Goal: Task Accomplishment & Management: Manage account settings

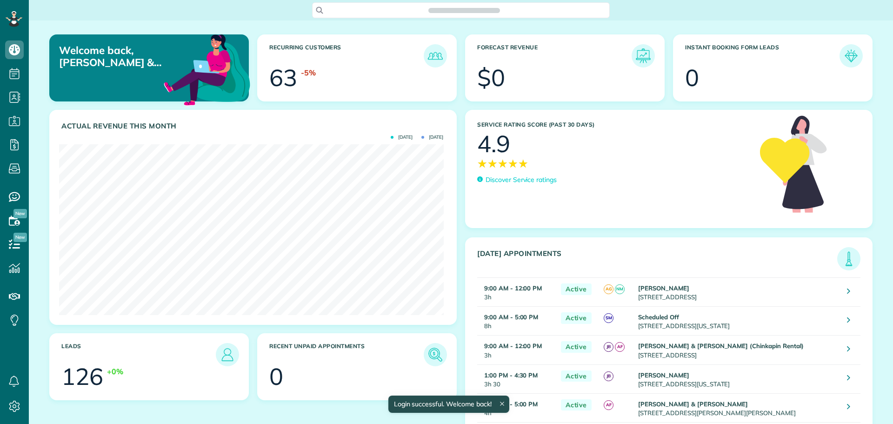
scroll to position [171, 384]
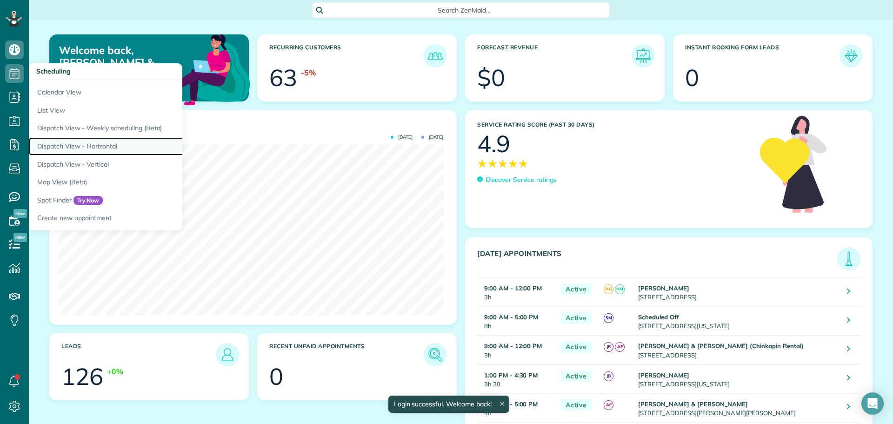
click at [97, 145] on link "Dispatch View - Horizontal" at bounding box center [145, 146] width 233 height 18
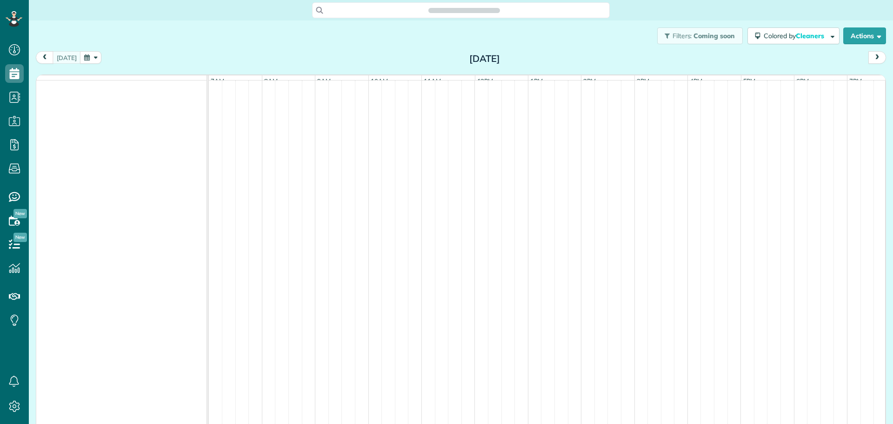
scroll to position [4, 4]
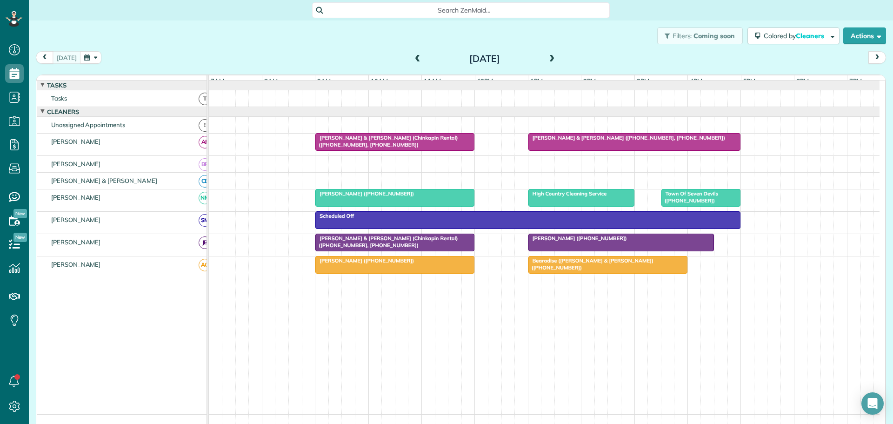
click at [94, 55] on button "button" at bounding box center [90, 57] width 21 height 13
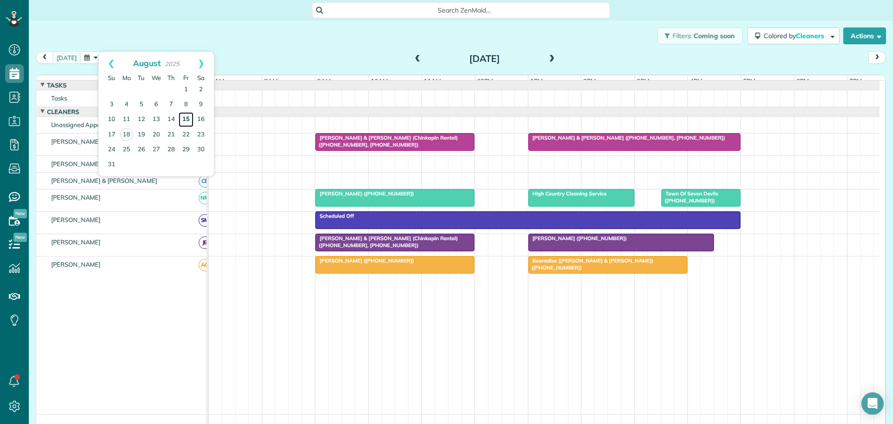
click at [186, 115] on link "15" at bounding box center [186, 119] width 15 height 15
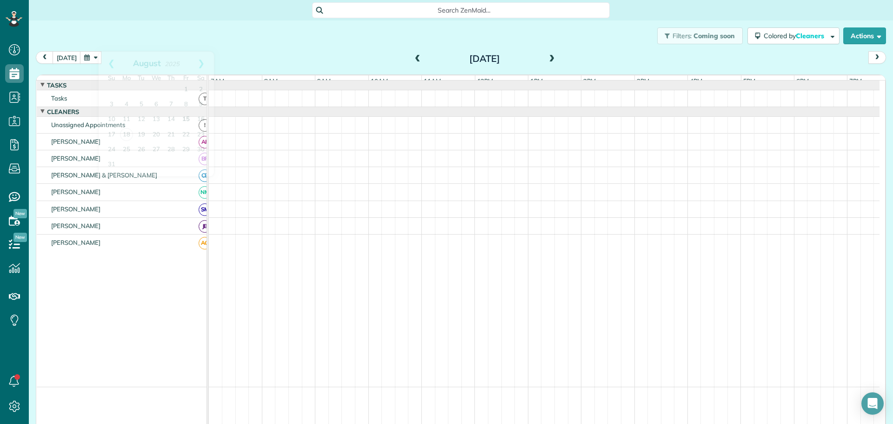
scroll to position [7, 0]
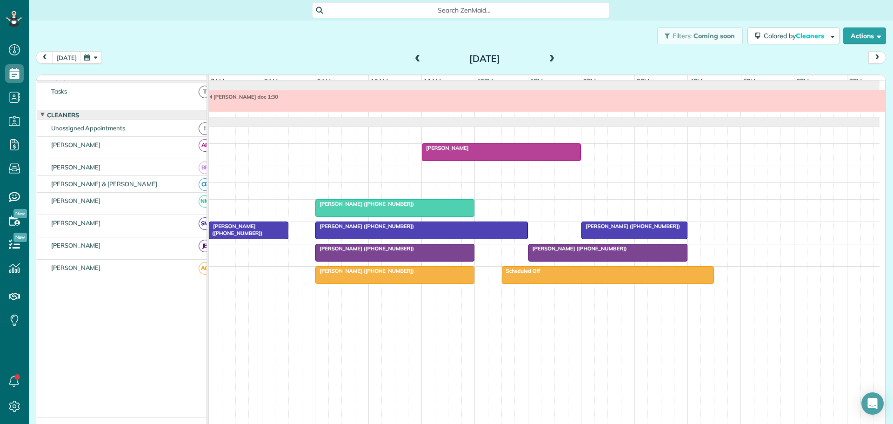
click at [355, 229] on span "Nancy Murphy (+17403914952)" at bounding box center [365, 226] width 100 height 7
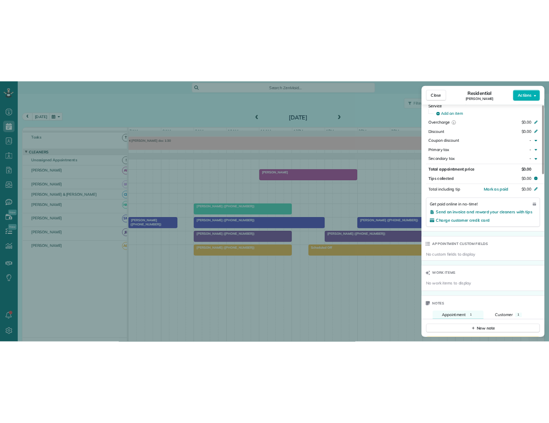
scroll to position [607, 0]
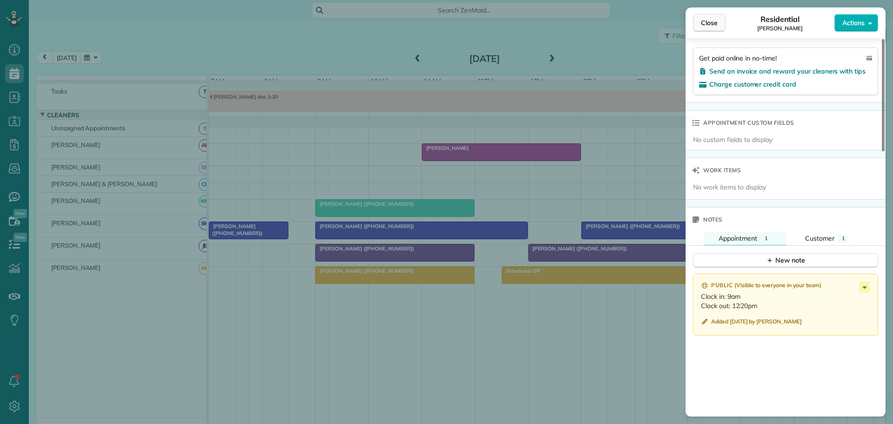
click at [714, 23] on span "Close" at bounding box center [709, 22] width 17 height 9
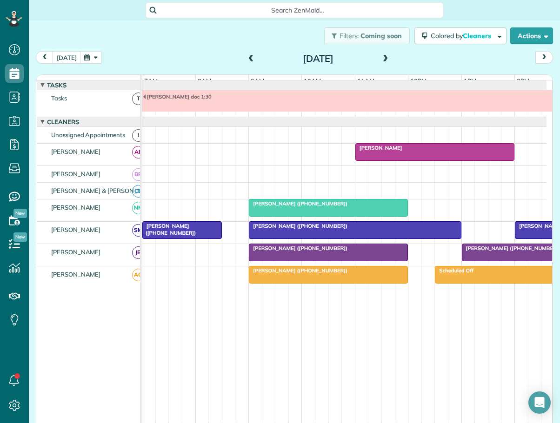
click at [287, 252] on span "Julia Courtney (+18287681037)" at bounding box center [298, 248] width 100 height 7
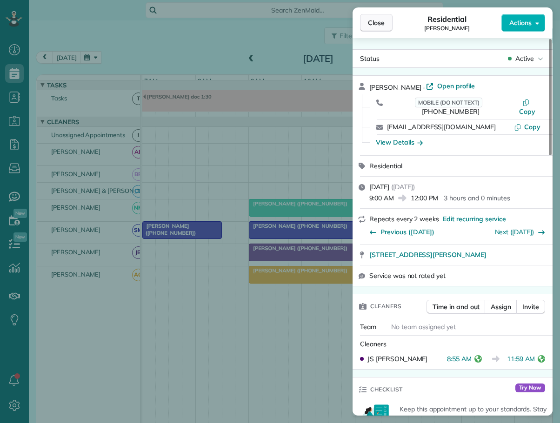
click at [373, 20] on span "Close" at bounding box center [376, 22] width 17 height 9
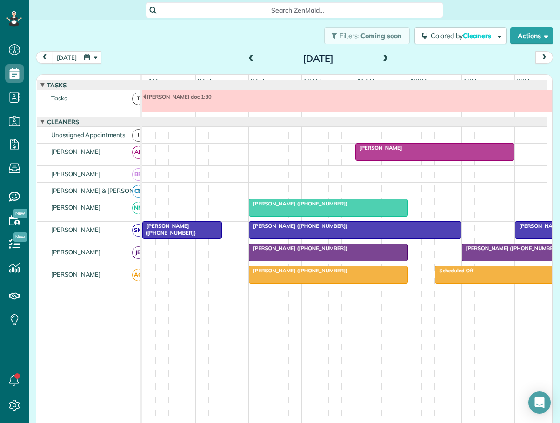
click at [480, 252] on span "Antonio Morales (+18325389083)" at bounding box center [512, 248] width 100 height 7
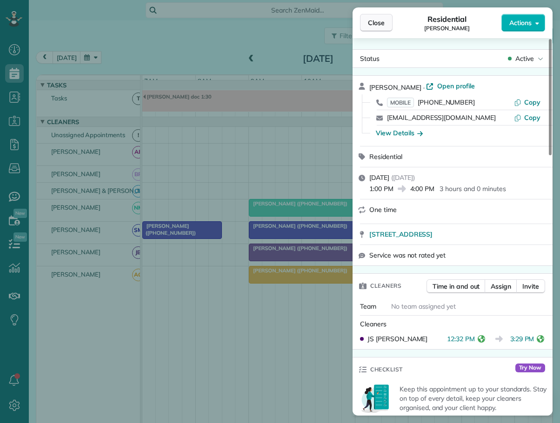
click at [377, 26] on span "Close" at bounding box center [376, 22] width 17 height 9
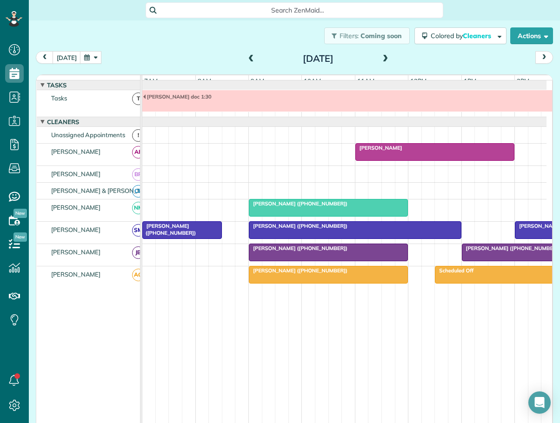
click at [357, 274] on div "John James (+13523183242)" at bounding box center [329, 271] width 154 height 7
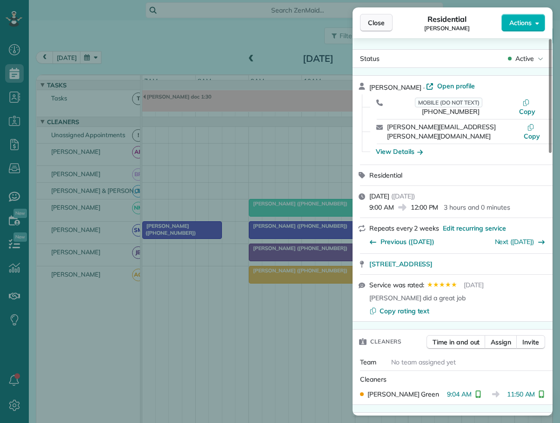
click at [375, 24] on span "Close" at bounding box center [376, 22] width 17 height 9
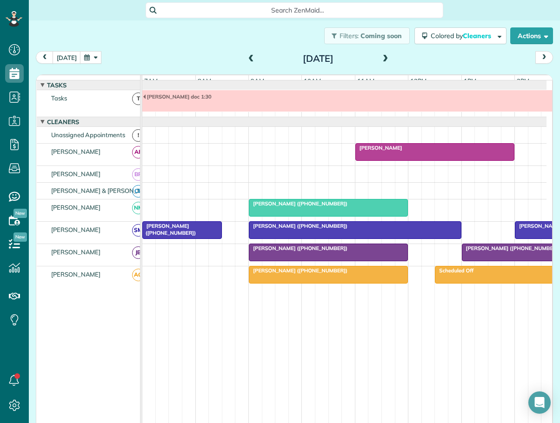
click at [169, 232] on span "Alison Neely (+19196070563)" at bounding box center [169, 229] width 54 height 13
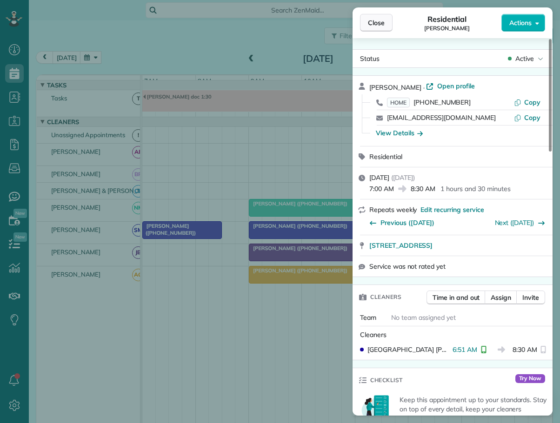
click at [374, 20] on span "Close" at bounding box center [376, 22] width 17 height 9
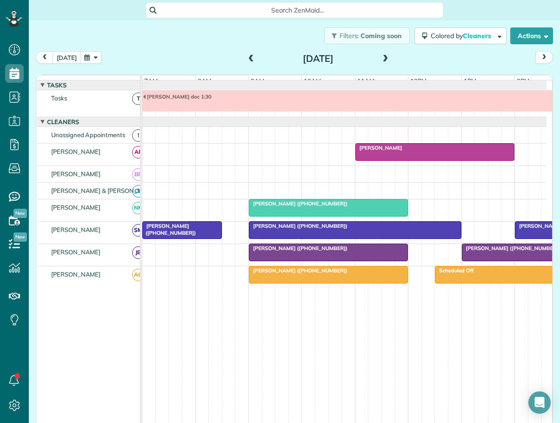
click at [272, 229] on span "Nancy Murphy (+17403914952)" at bounding box center [298, 226] width 100 height 7
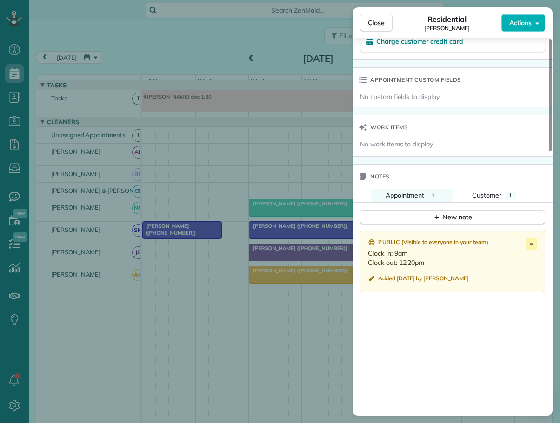
scroll to position [652, 0]
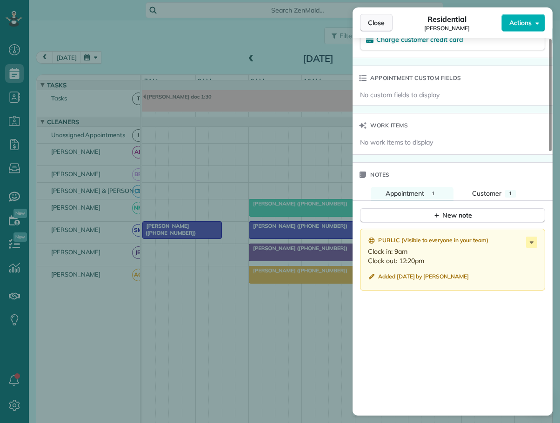
click at [379, 17] on button "Close" at bounding box center [376, 23] width 33 height 18
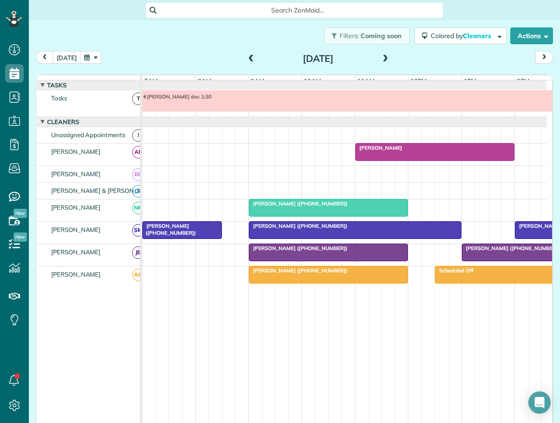
click at [299, 207] on span "Torre Hinnant (+18287291939)" at bounding box center [298, 204] width 100 height 7
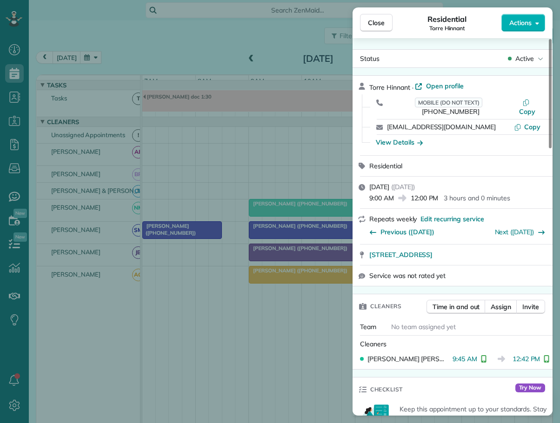
drag, startPoint x: 378, startPoint y: 24, endPoint x: 433, endPoint y: 42, distance: 57.2
click at [380, 25] on span "Close" at bounding box center [376, 22] width 17 height 9
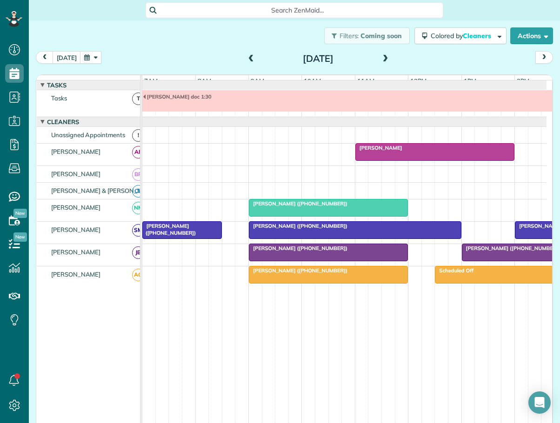
click at [381, 58] on span at bounding box center [386, 59] width 10 height 8
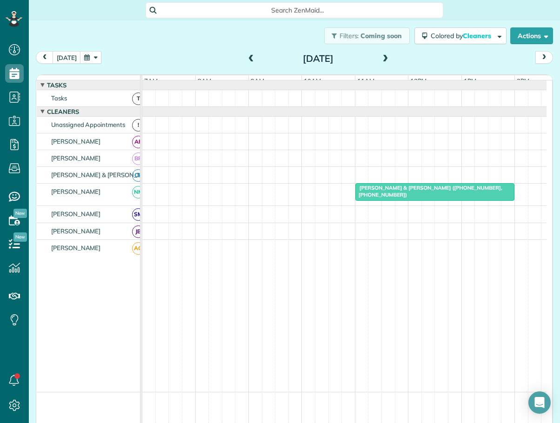
click at [373, 193] on span "Lucas & Leigh Schumacher (+18584053970, +18584051508)" at bounding box center [428, 191] width 147 height 13
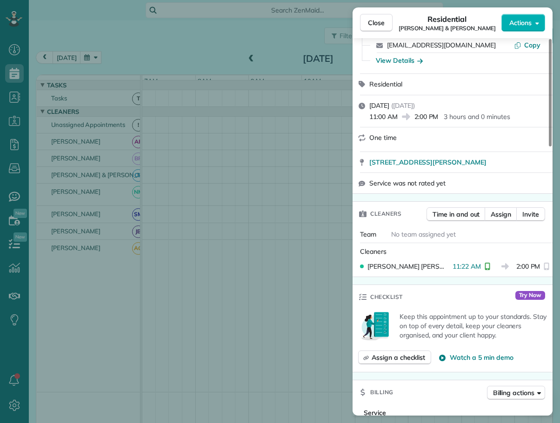
scroll to position [93, 0]
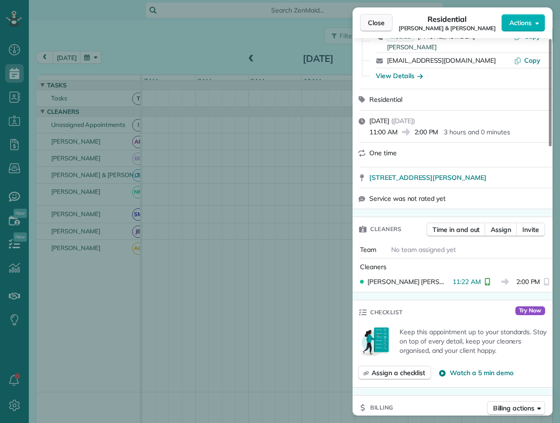
click at [372, 23] on span "Close" at bounding box center [376, 22] width 17 height 9
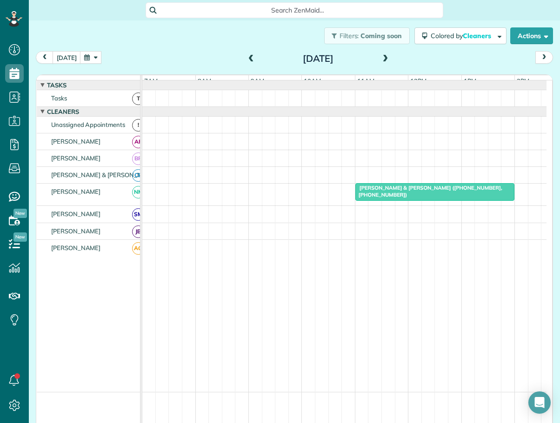
click at [246, 55] on span at bounding box center [251, 59] width 10 height 8
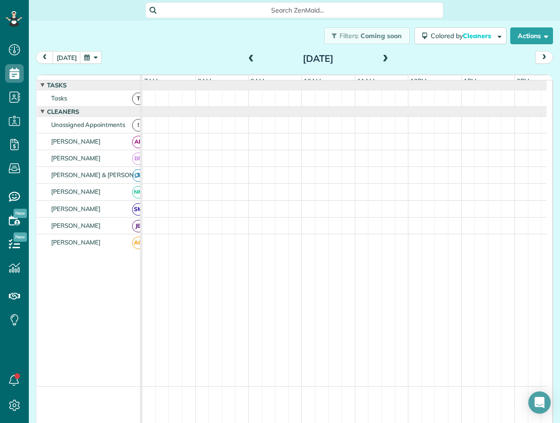
scroll to position [7, 0]
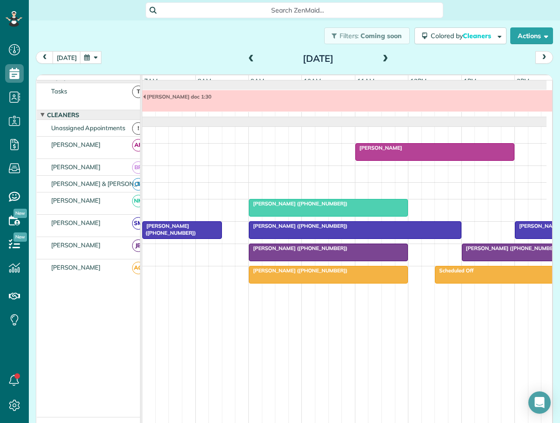
click at [408, 151] on div "[PERSON_NAME]" at bounding box center [435, 148] width 154 height 7
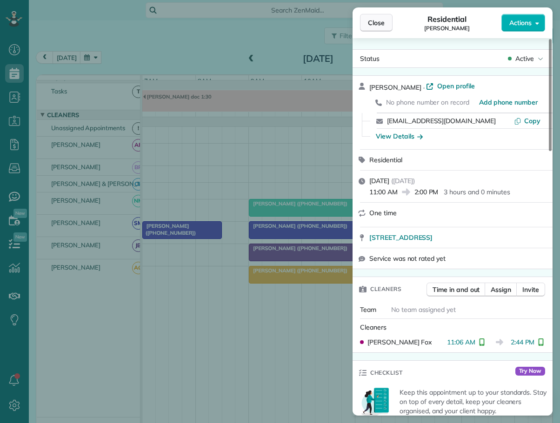
click at [375, 23] on span "Close" at bounding box center [376, 22] width 17 height 9
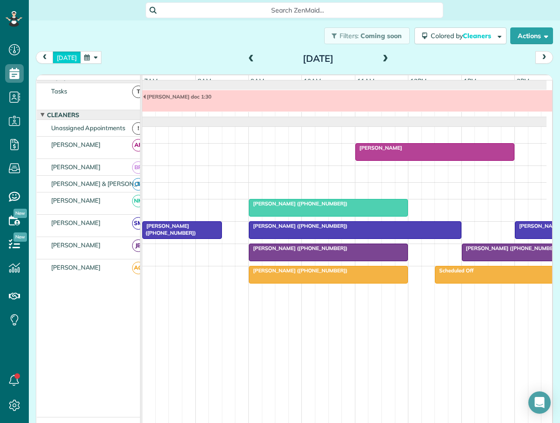
click at [62, 58] on button "[DATE]" at bounding box center [67, 57] width 28 height 13
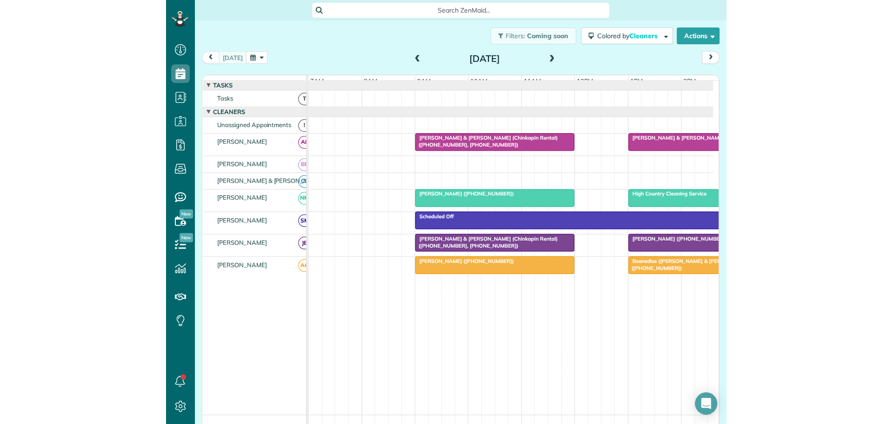
scroll to position [424, 29]
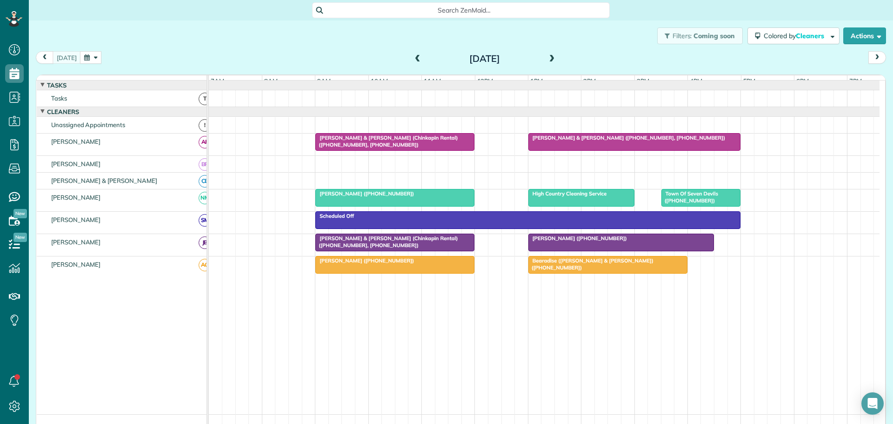
click at [339, 219] on span "Scheduled Off" at bounding box center [335, 216] width 40 height 7
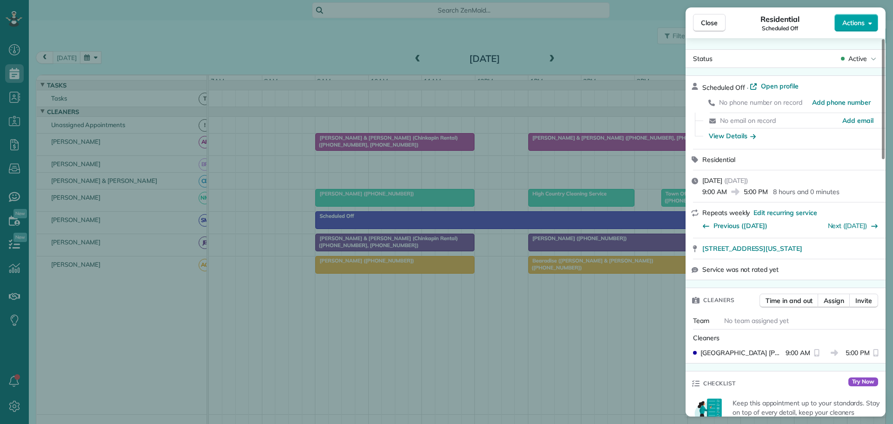
click at [851, 27] on span "Actions" at bounding box center [854, 22] width 22 height 9
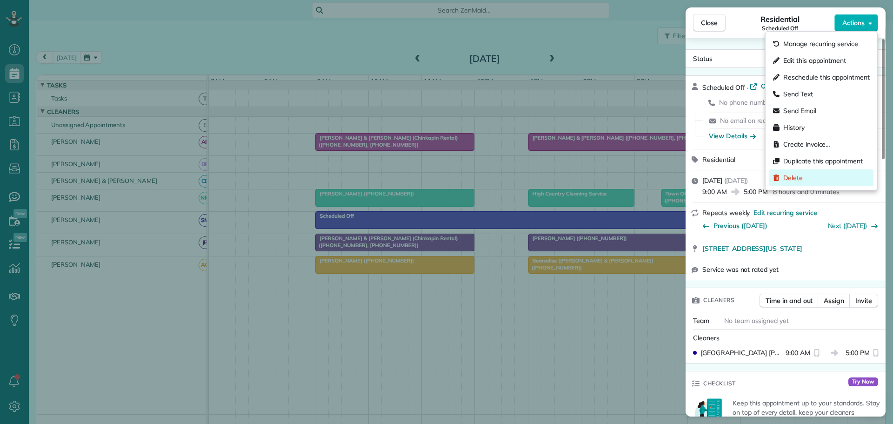
click at [797, 174] on span "Delete" at bounding box center [793, 177] width 20 height 9
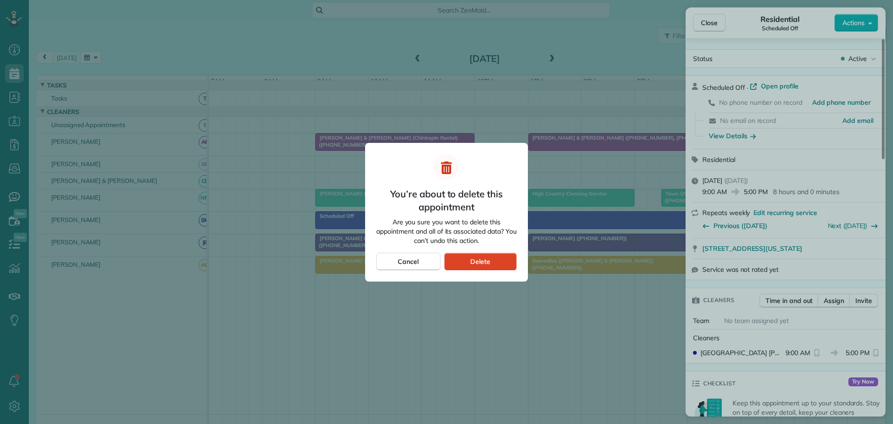
click at [486, 258] on span "Delete" at bounding box center [480, 261] width 20 height 9
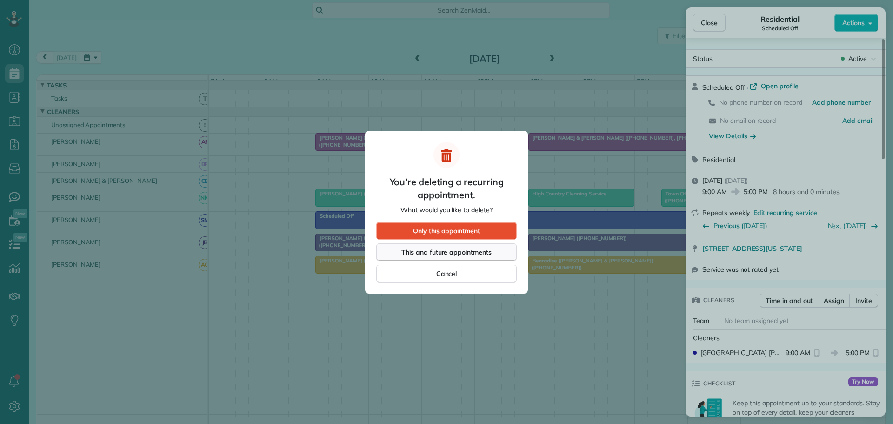
click at [452, 250] on span "This and future appointments" at bounding box center [446, 252] width 90 height 9
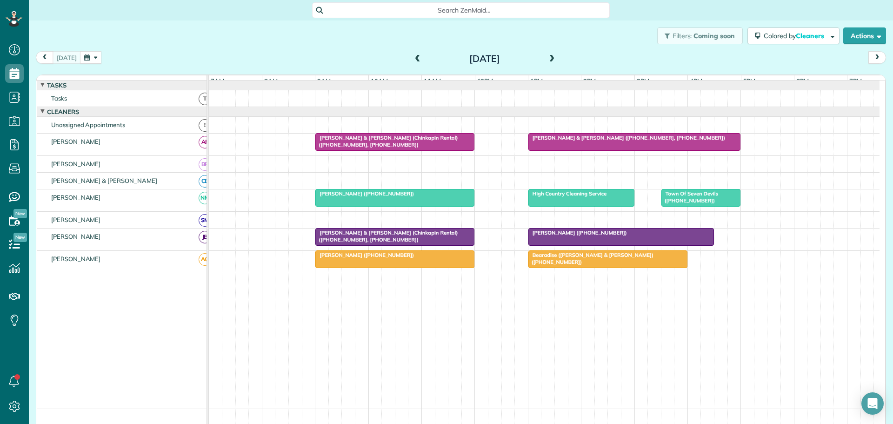
click at [547, 57] on span at bounding box center [552, 59] width 10 height 8
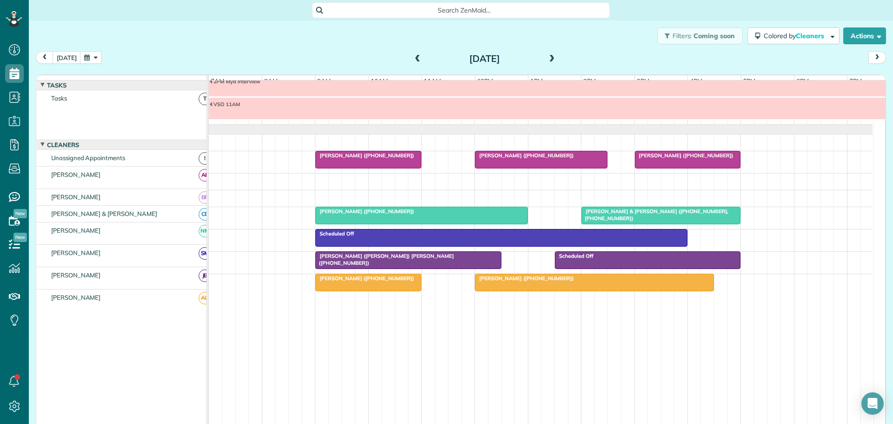
scroll to position [22, 0]
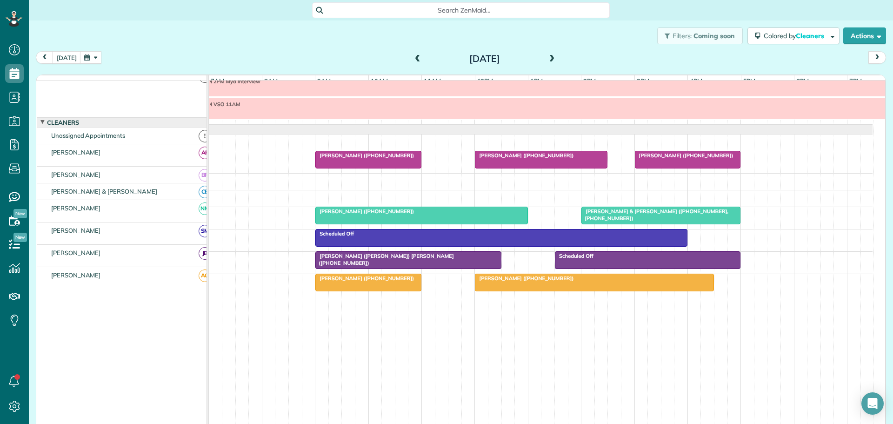
click at [462, 235] on div "Scheduled Off" at bounding box center [501, 233] width 367 height 7
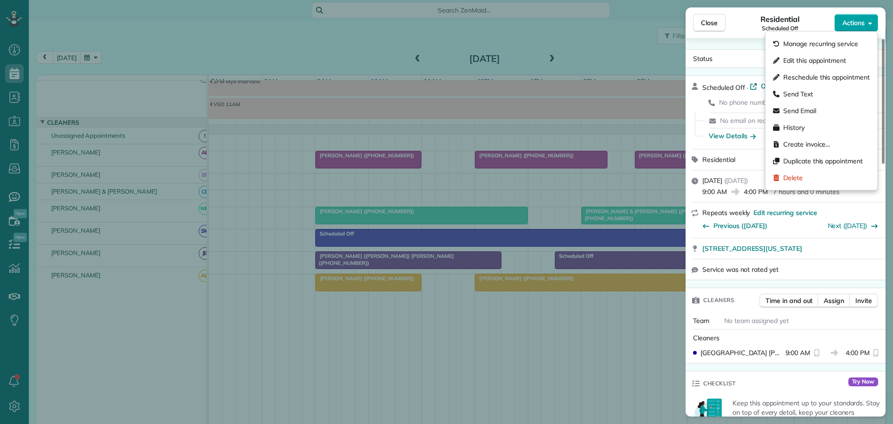
click at [861, 23] on span "Actions" at bounding box center [854, 22] width 22 height 9
click at [792, 176] on span "Delete" at bounding box center [793, 177] width 20 height 9
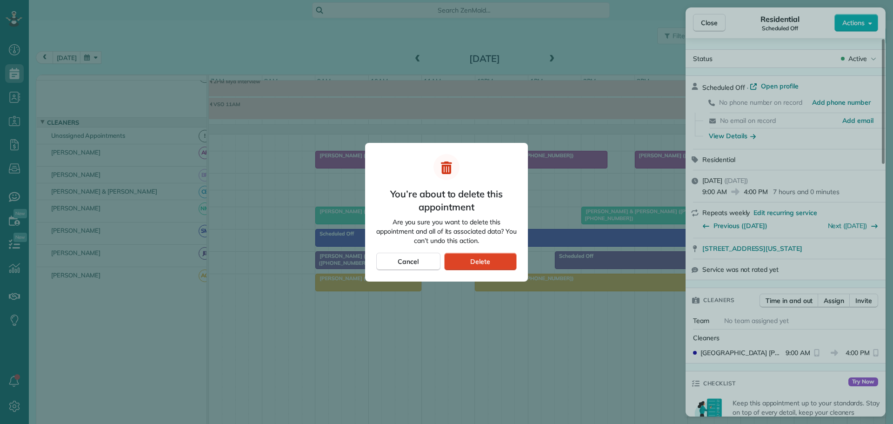
click at [484, 257] on span "Delete" at bounding box center [480, 261] width 20 height 9
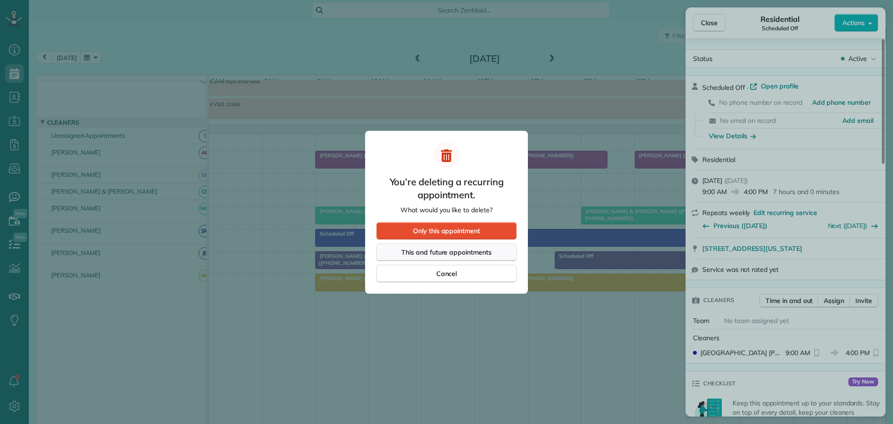
click at [455, 252] on span "This and future appointments" at bounding box center [446, 252] width 90 height 9
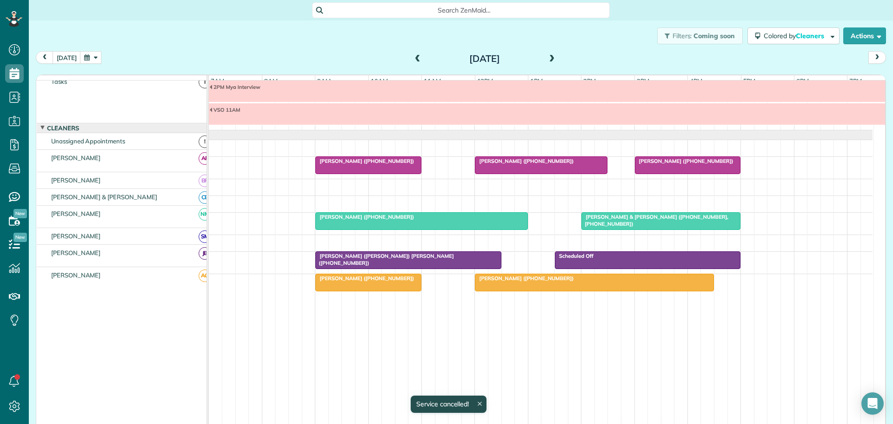
scroll to position [17, 0]
click at [549, 56] on span at bounding box center [552, 59] width 10 height 8
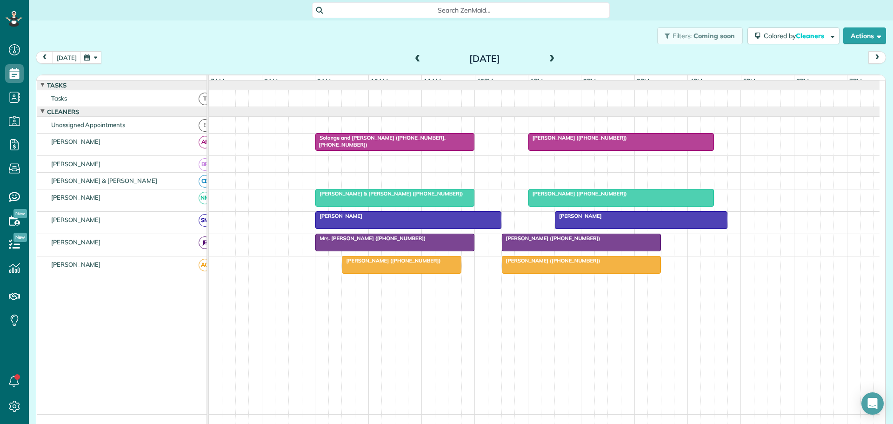
click at [549, 56] on span at bounding box center [552, 59] width 10 height 8
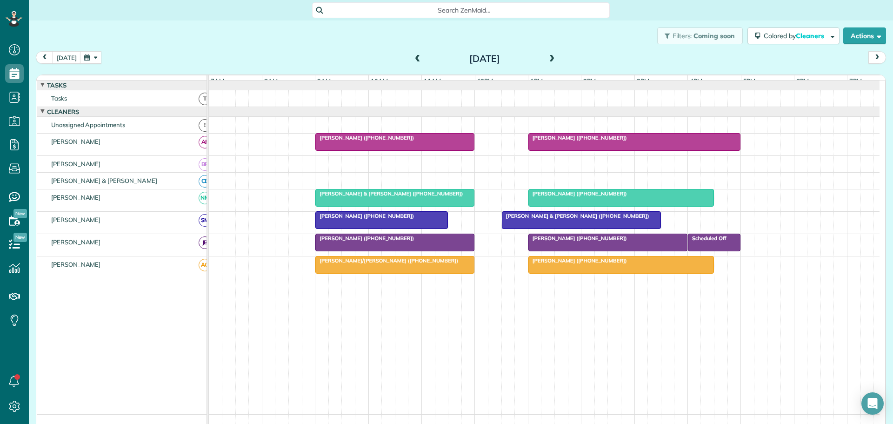
click at [549, 56] on span at bounding box center [552, 59] width 10 height 8
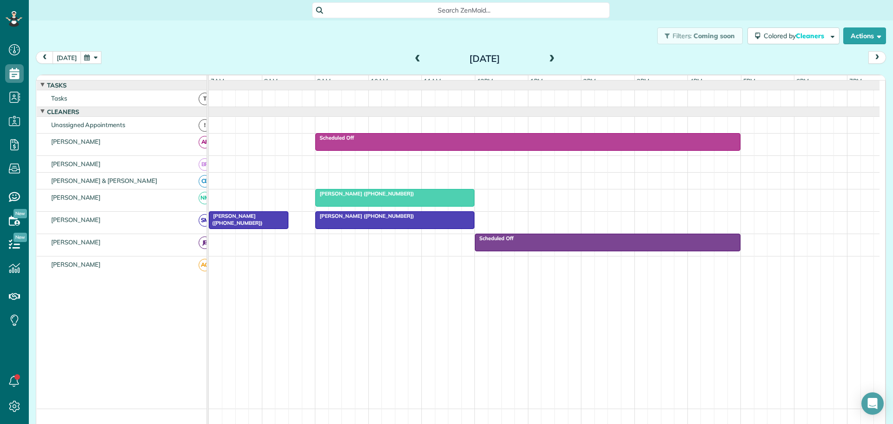
click at [63, 56] on button "[DATE]" at bounding box center [67, 57] width 28 height 13
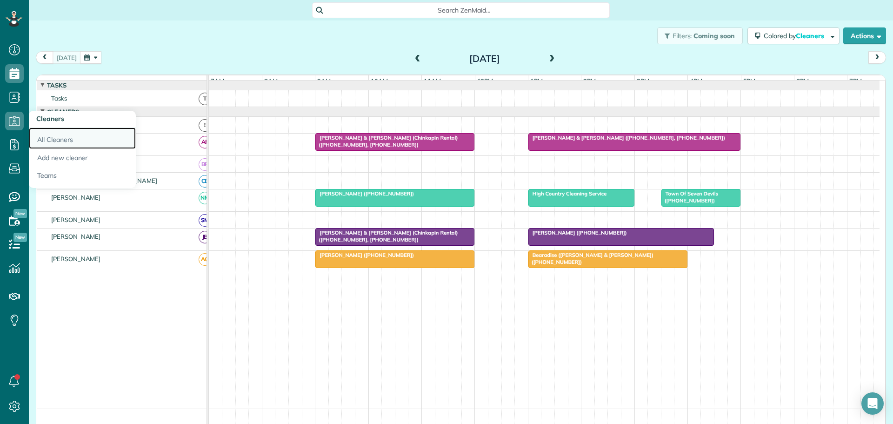
click at [60, 137] on link "All Cleaners" at bounding box center [82, 137] width 107 height 21
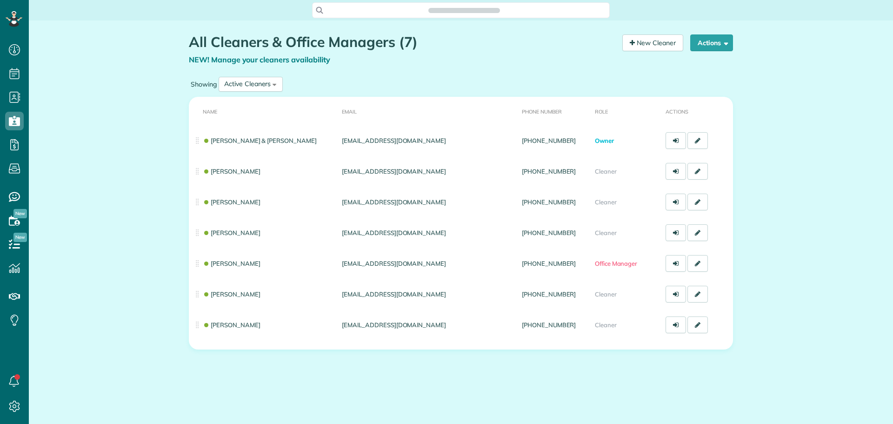
scroll to position [4, 4]
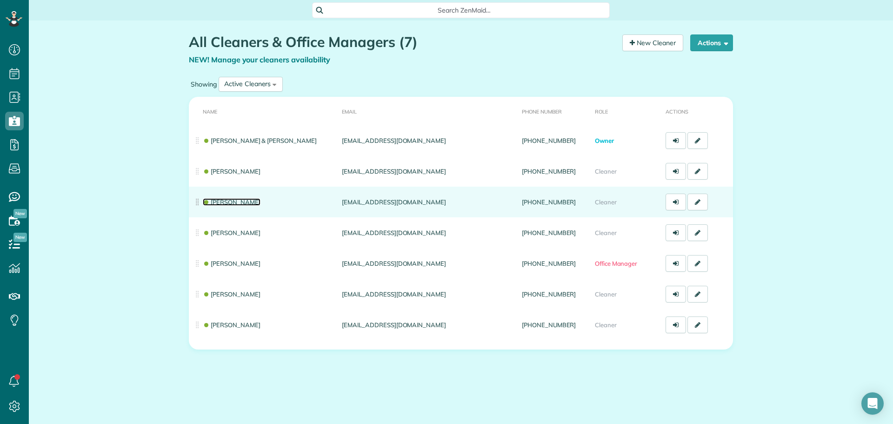
click at [244, 199] on link "Sydney Mcadams" at bounding box center [232, 201] width 58 height 7
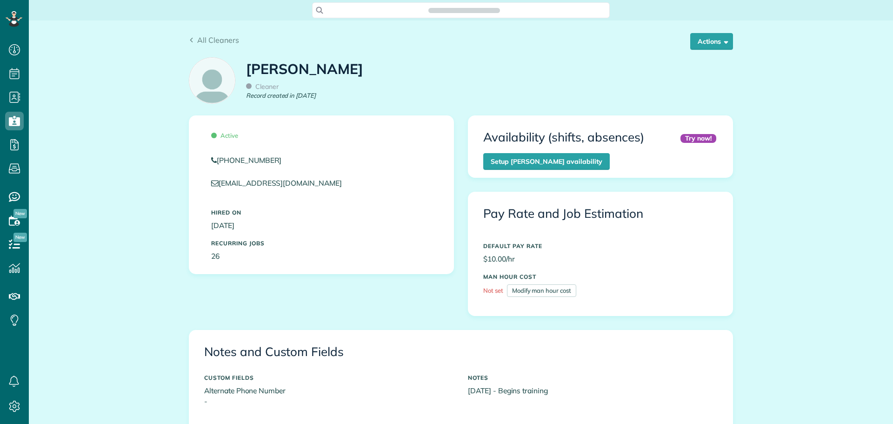
scroll to position [4, 4]
click at [702, 41] on button "Actions" at bounding box center [711, 41] width 43 height 17
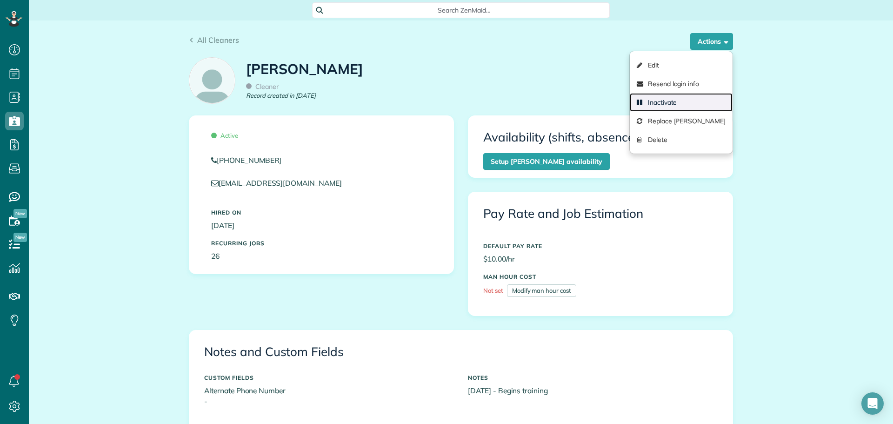
click at [654, 99] on link "Inactivate" at bounding box center [681, 102] width 103 height 19
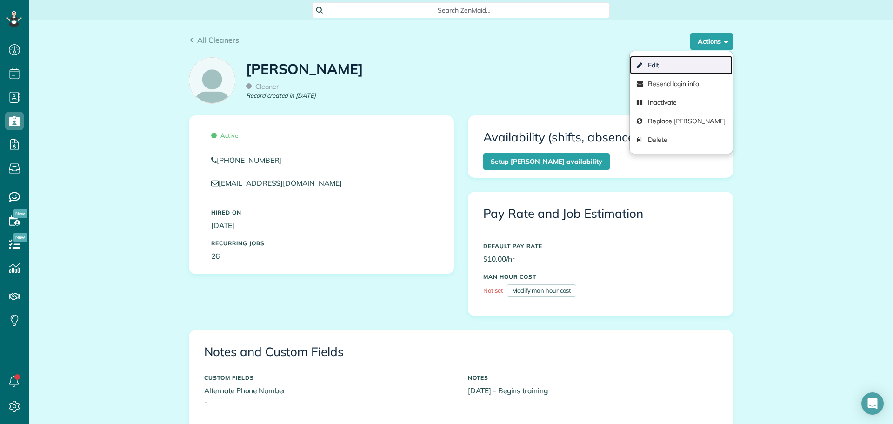
click at [651, 63] on link "Edit" at bounding box center [681, 65] width 103 height 19
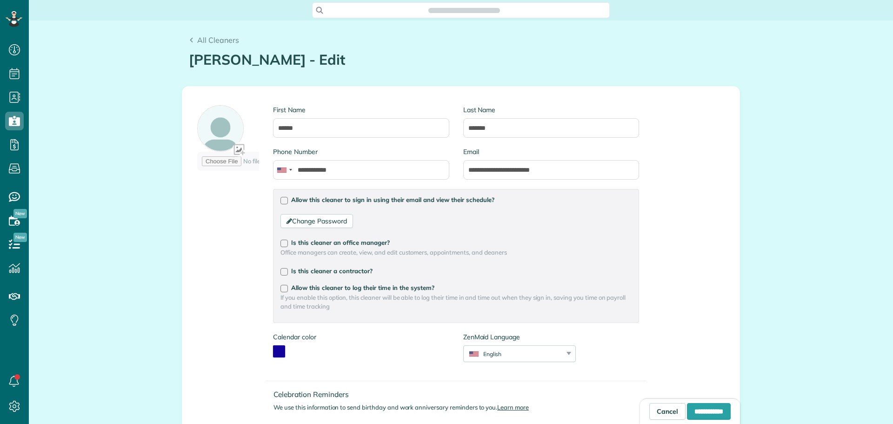
type input "**********"
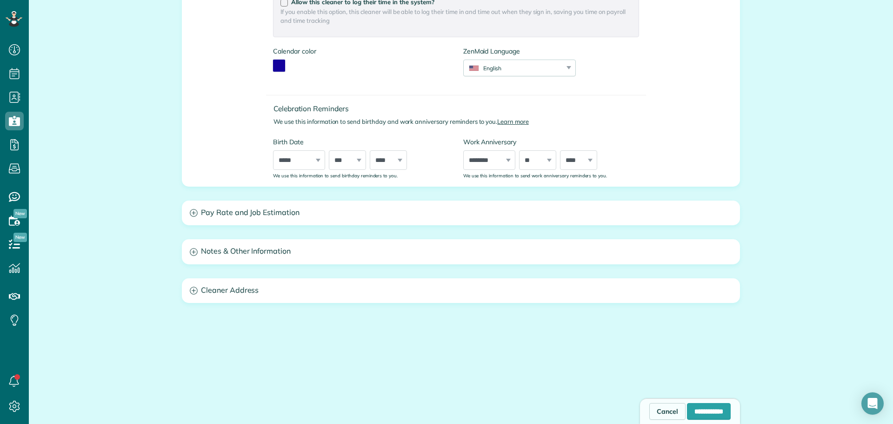
scroll to position [290, 0]
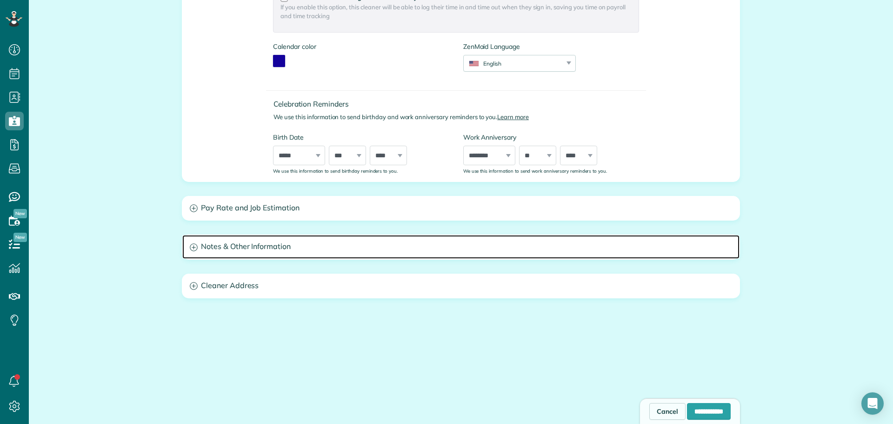
click at [243, 244] on h3 "Notes & Other Information" at bounding box center [460, 247] width 557 height 24
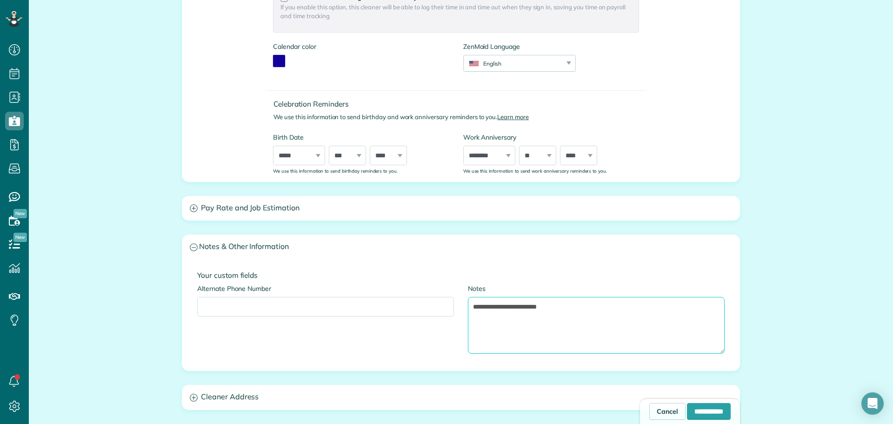
click at [588, 305] on textarea "**********" at bounding box center [596, 325] width 257 height 57
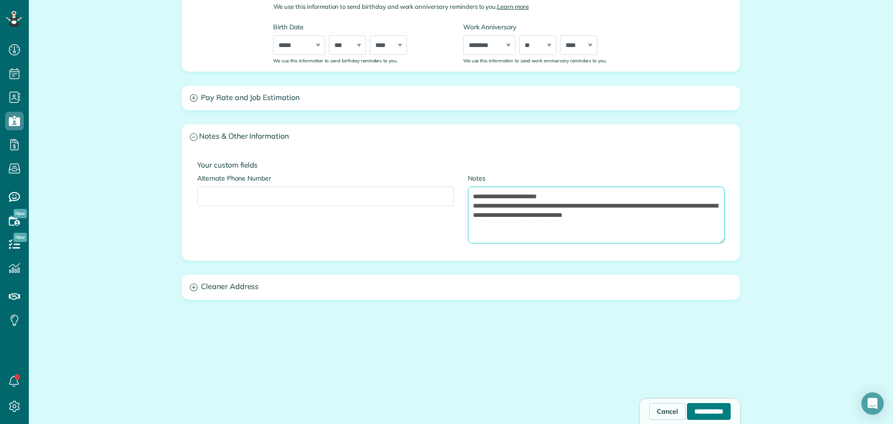
scroll to position [402, 0]
type textarea "**********"
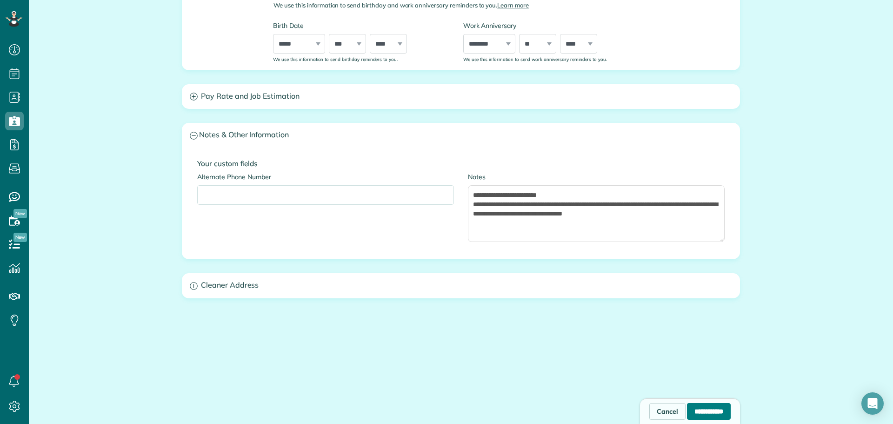
click at [692, 411] on input "**********" at bounding box center [709, 411] width 44 height 17
type input "**********"
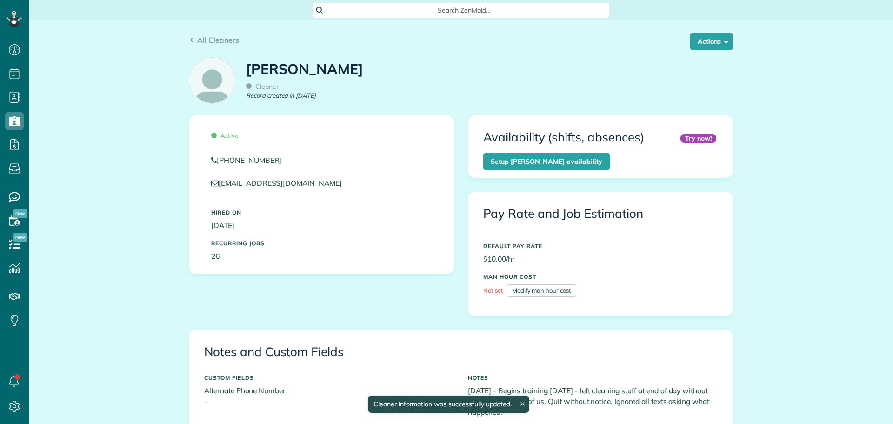
scroll to position [4, 4]
click at [712, 40] on button "Actions" at bounding box center [711, 41] width 43 height 17
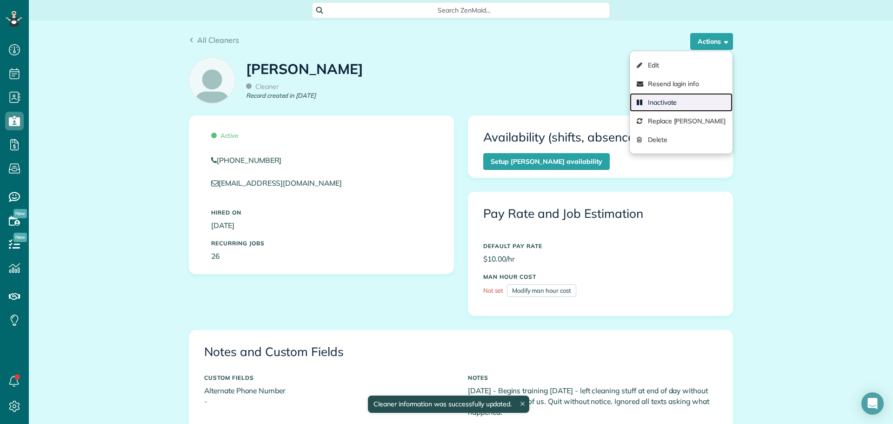
click at [664, 99] on link "Inactivate" at bounding box center [681, 102] width 103 height 19
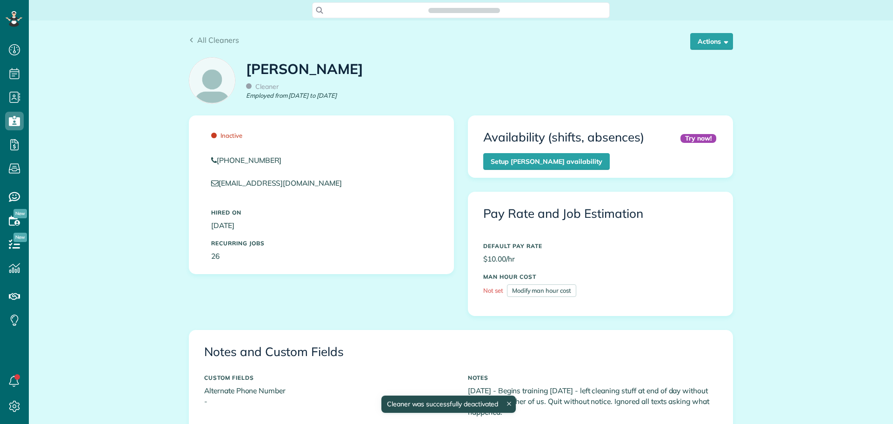
scroll to position [4, 4]
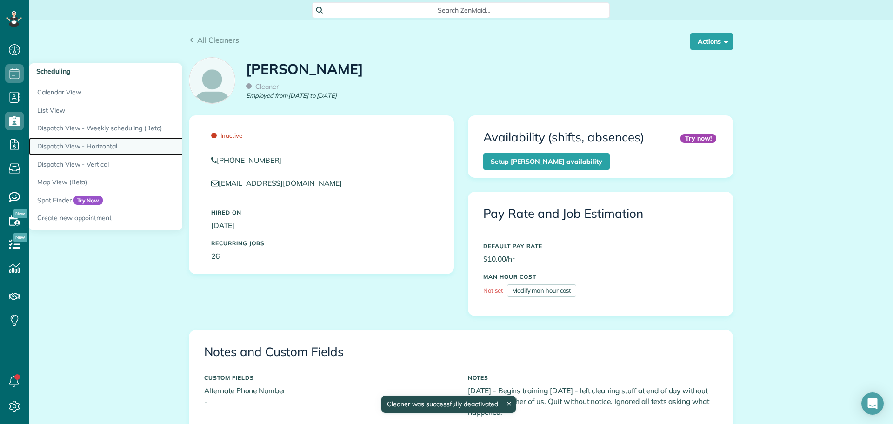
click at [75, 146] on link "Dispatch View - Horizontal" at bounding box center [145, 146] width 233 height 18
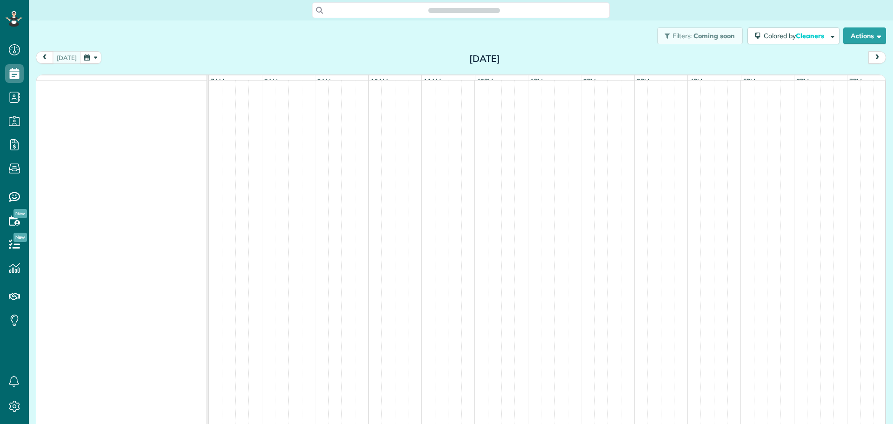
scroll to position [4, 4]
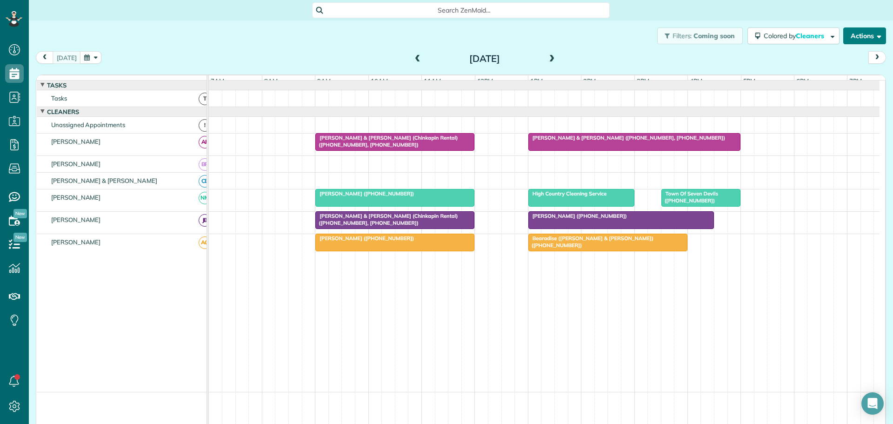
click at [852, 38] on button "Actions" at bounding box center [864, 35] width 43 height 17
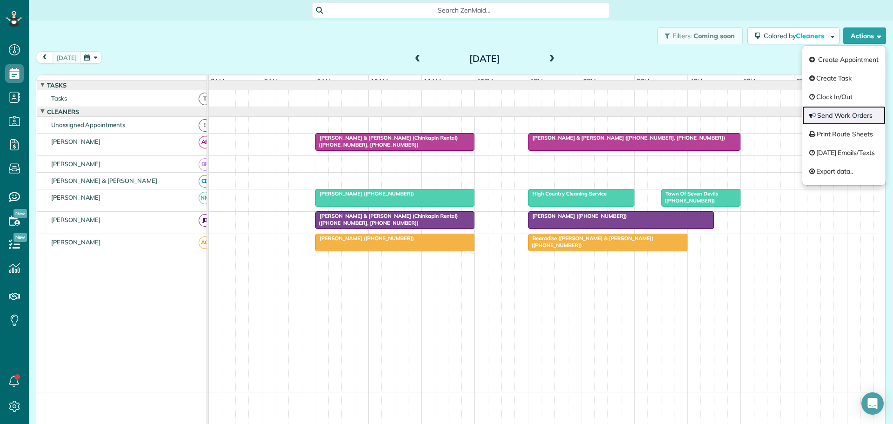
click at [838, 111] on link "Send Work Orders" at bounding box center [844, 115] width 83 height 19
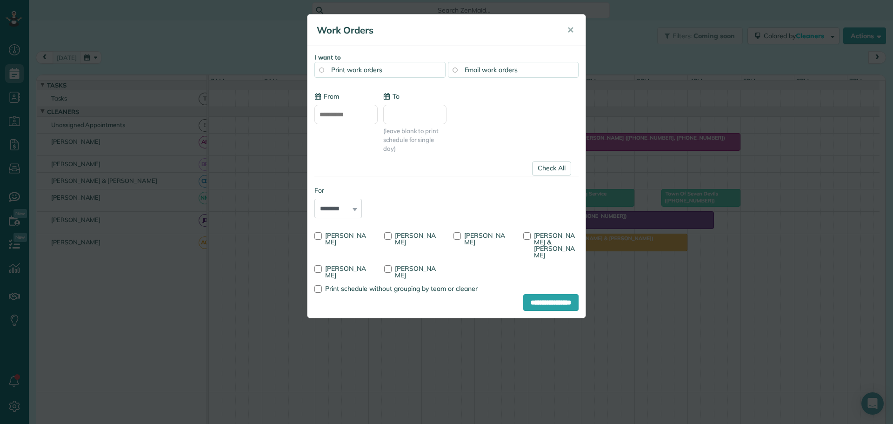
type input "**********"
click at [314, 234] on div "[PERSON_NAME]" at bounding box center [343, 237] width 70 height 20
click at [320, 232] on div "[PERSON_NAME]" at bounding box center [343, 237] width 70 height 20
click at [456, 232] on div "[PERSON_NAME]" at bounding box center [482, 237] width 70 height 20
click at [524, 232] on div "[PERSON_NAME] & [PERSON_NAME]" at bounding box center [551, 243] width 70 height 33
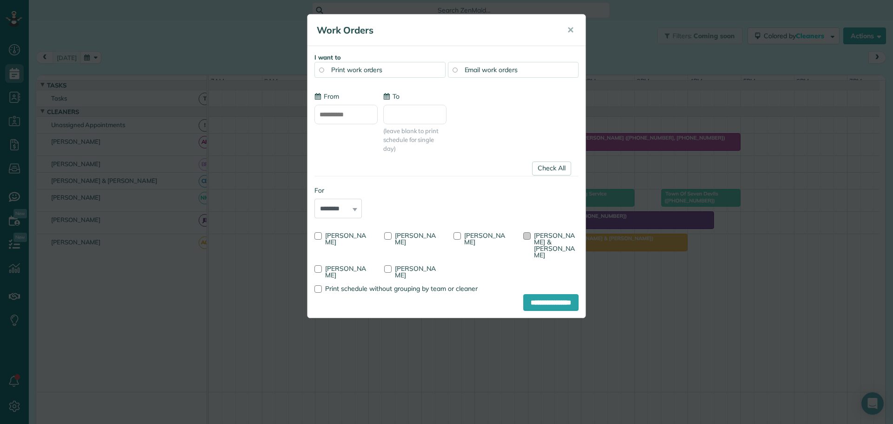
click at [530, 234] on div at bounding box center [526, 235] width 7 height 7
click at [458, 234] on div at bounding box center [457, 235] width 7 height 7
click at [319, 234] on div at bounding box center [317, 235] width 7 height 7
click at [556, 294] on input "**********" at bounding box center [550, 302] width 55 height 17
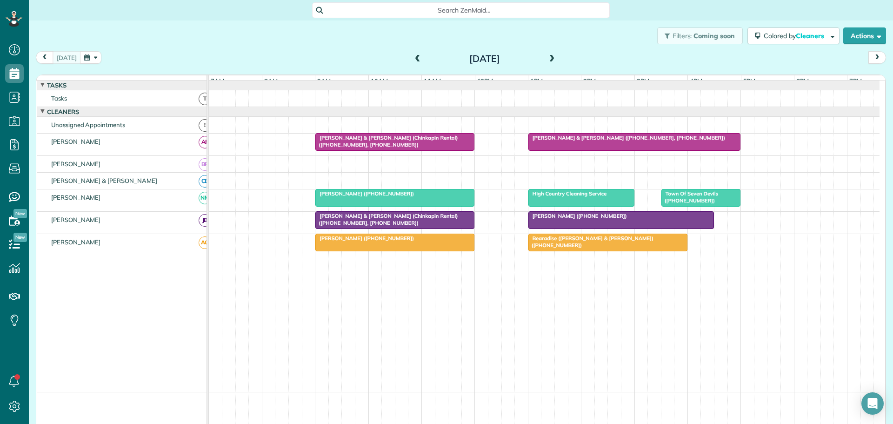
click at [547, 58] on span at bounding box center [552, 59] width 10 height 8
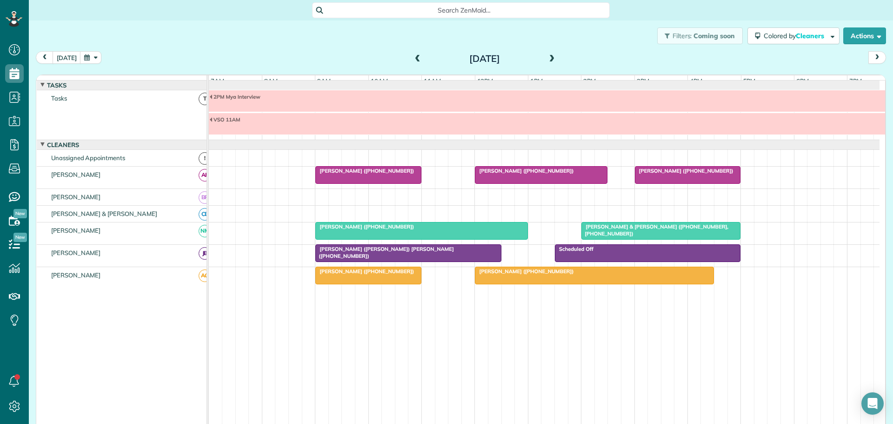
scroll to position [7, 0]
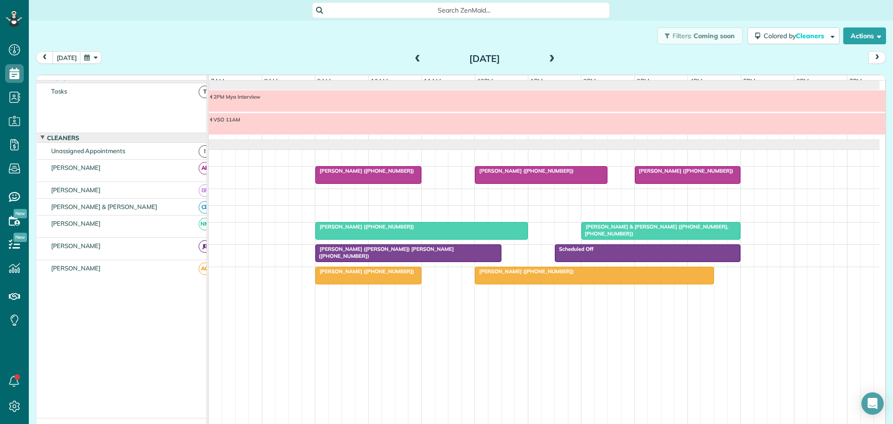
click at [547, 58] on span at bounding box center [552, 59] width 10 height 8
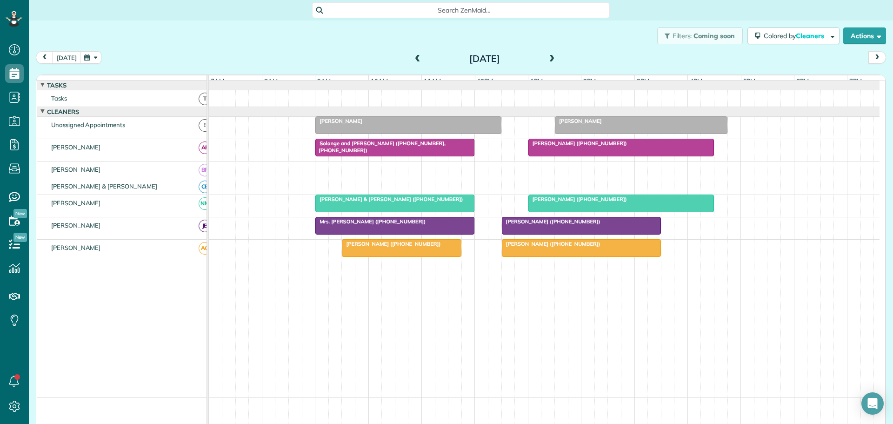
click at [413, 55] on span at bounding box center [418, 59] width 10 height 8
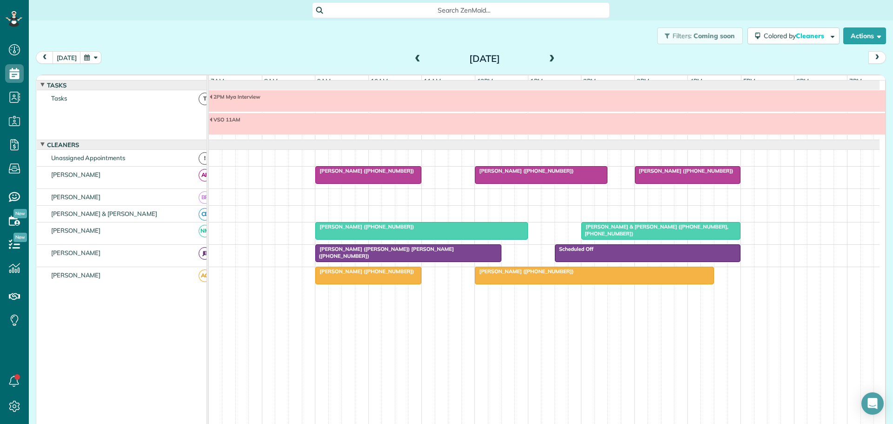
scroll to position [7, 0]
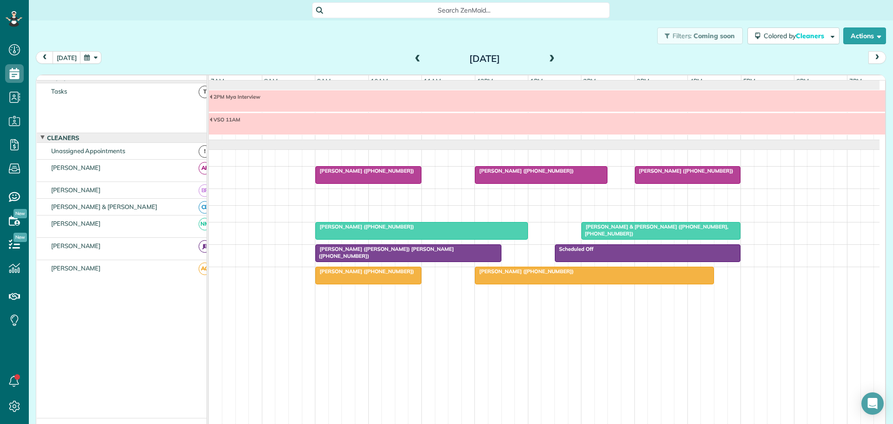
click at [413, 57] on span at bounding box center [418, 59] width 10 height 8
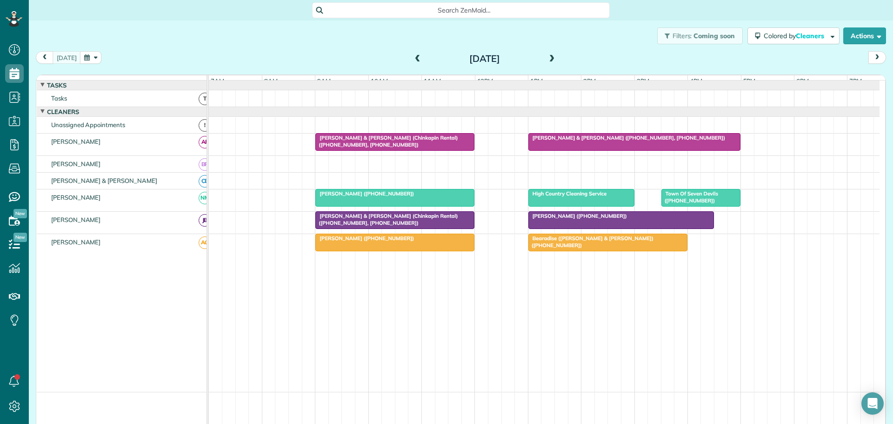
click at [92, 57] on button "button" at bounding box center [90, 57] width 21 height 13
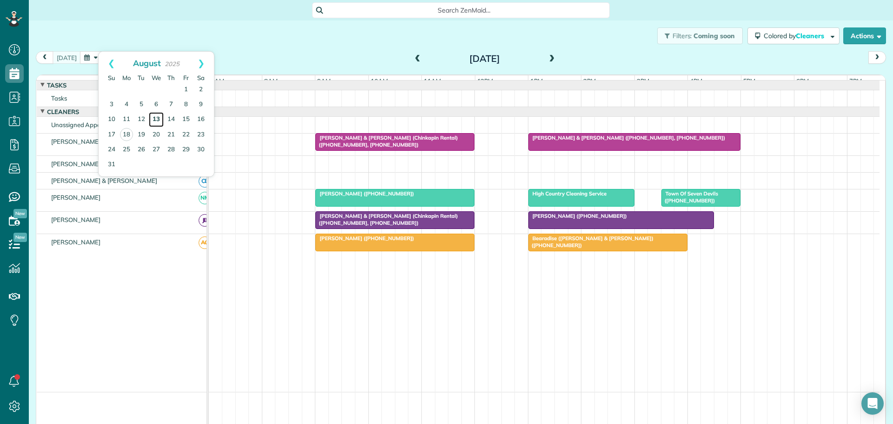
click at [155, 119] on link "13" at bounding box center [156, 119] width 15 height 15
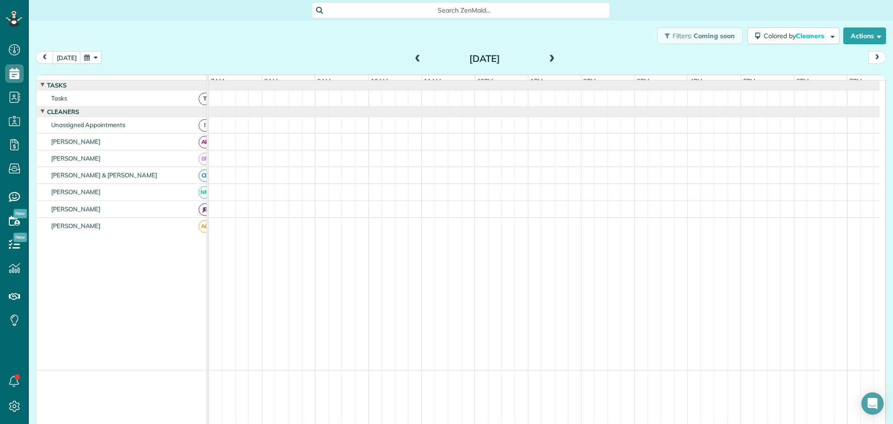
scroll to position [7, 0]
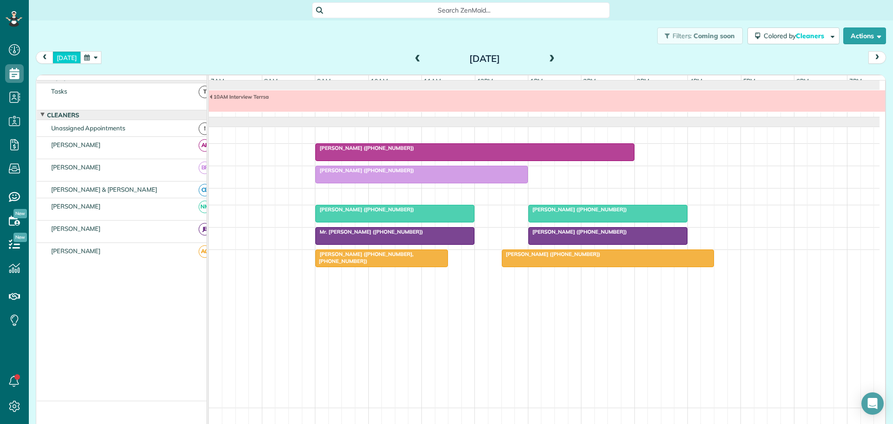
click at [63, 55] on button "[DATE]" at bounding box center [67, 57] width 28 height 13
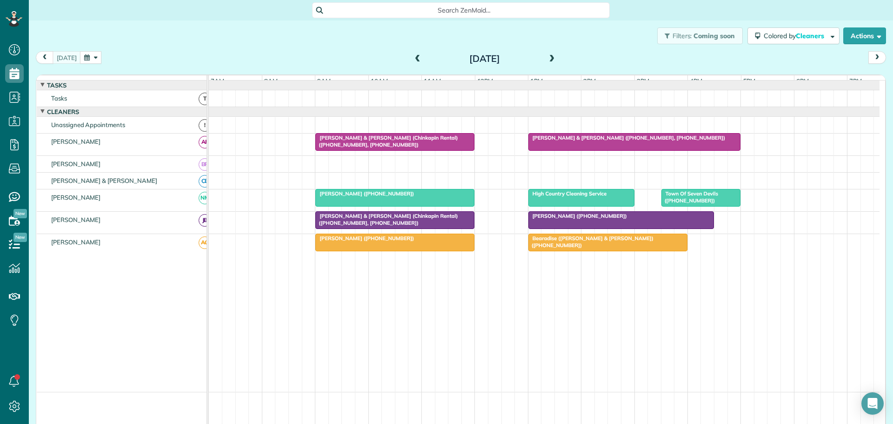
click at [96, 54] on button "button" at bounding box center [90, 57] width 21 height 13
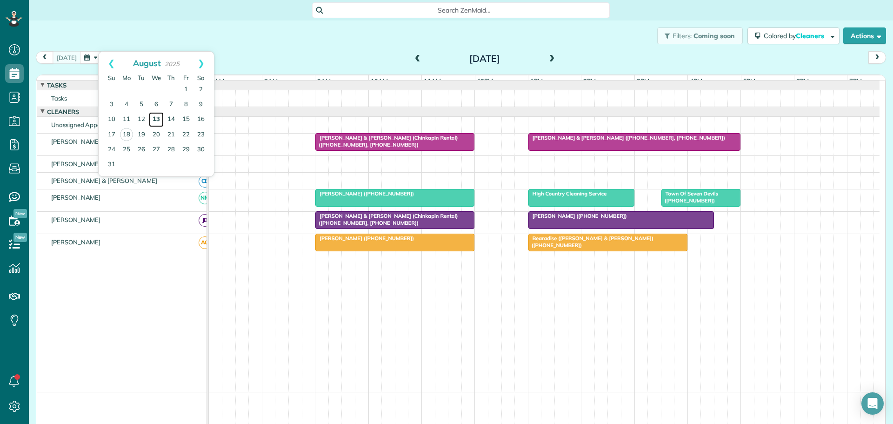
click at [155, 116] on link "13" at bounding box center [156, 119] width 15 height 15
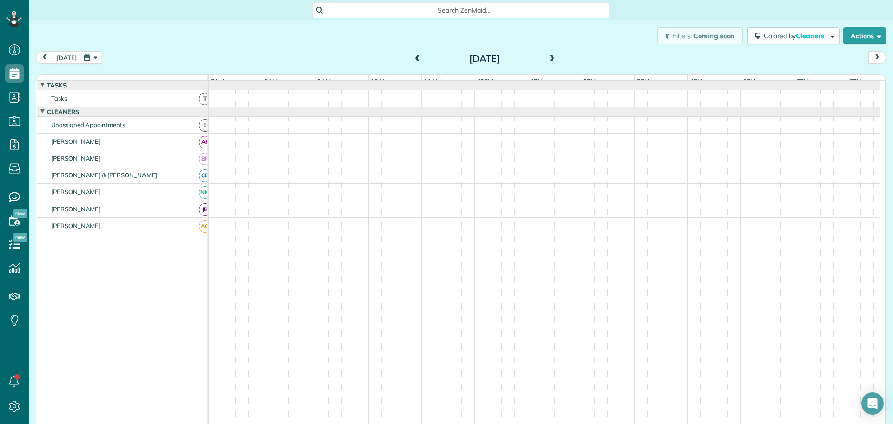
scroll to position [7, 0]
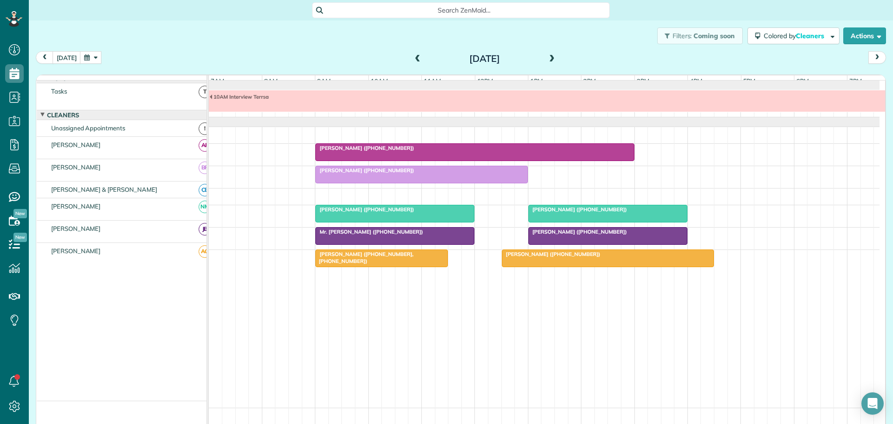
click at [373, 174] on span "[PERSON_NAME] ([PHONE_NUMBER])" at bounding box center [365, 170] width 100 height 7
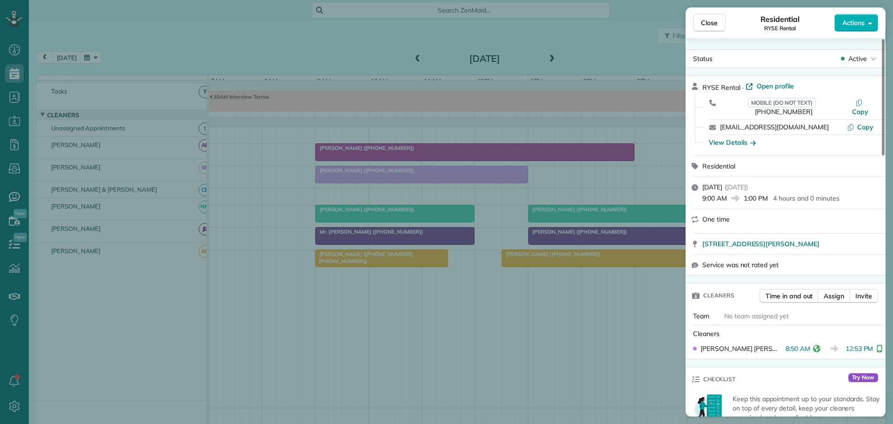
click at [854, 25] on span "Actions" at bounding box center [854, 22] width 22 height 9
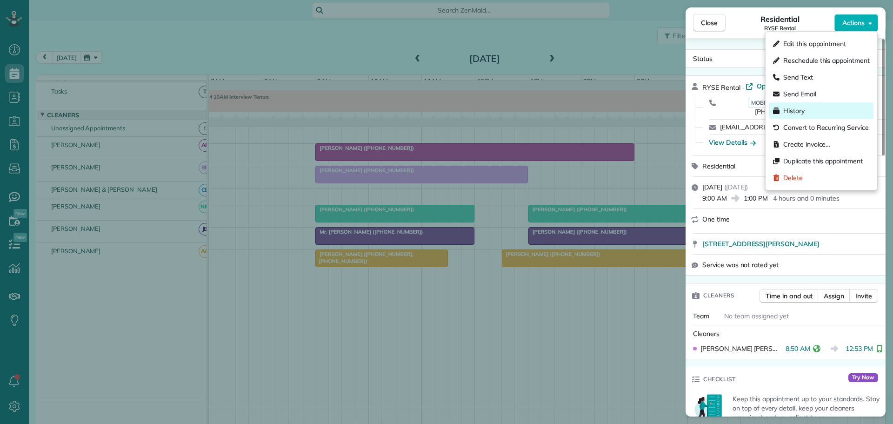
click at [810, 108] on div "History" at bounding box center [821, 110] width 104 height 17
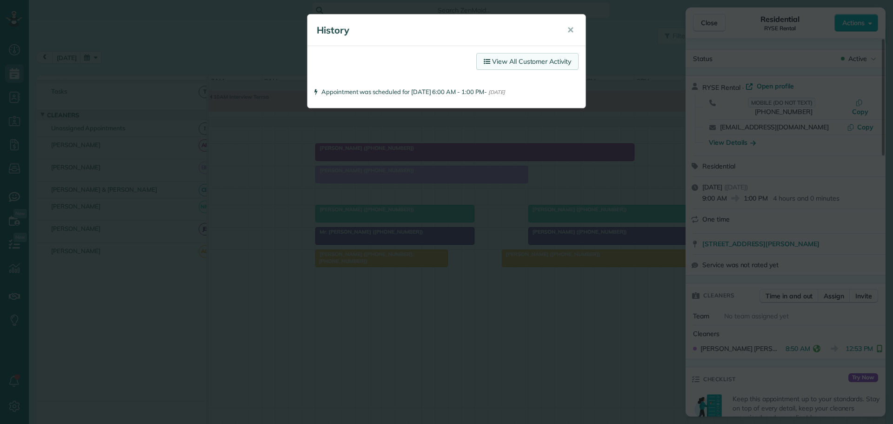
click at [542, 60] on link "View All Customer Activity" at bounding box center [527, 61] width 102 height 17
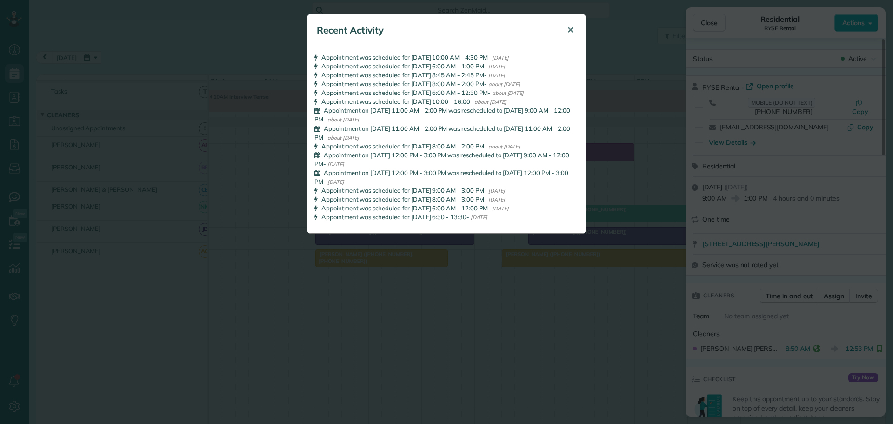
click at [571, 28] on span "✕" at bounding box center [570, 30] width 7 height 11
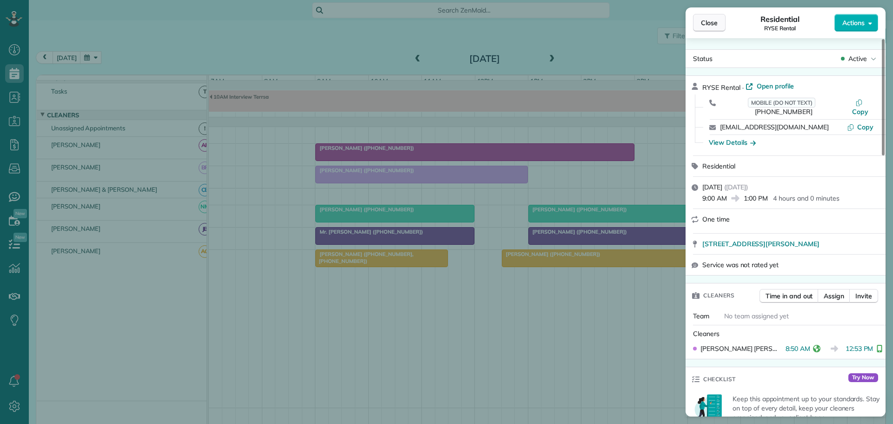
click at [707, 22] on span "Close" at bounding box center [709, 22] width 17 height 9
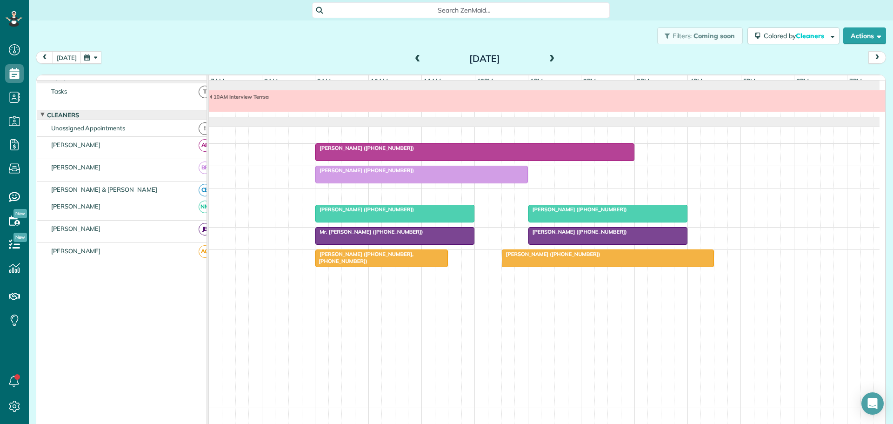
click at [67, 60] on button "[DATE]" at bounding box center [67, 57] width 28 height 13
